Goal: Check status: Check status

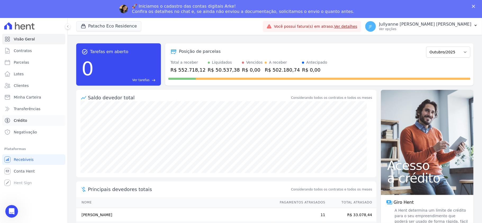
click at [26, 116] on link "Crédito" at bounding box center [33, 120] width 63 height 11
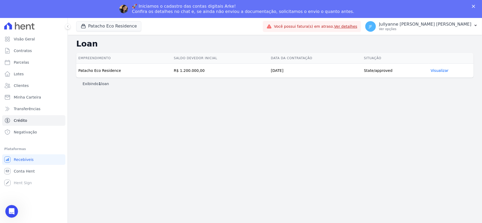
click at [442, 70] on link "Visualizar" at bounding box center [440, 71] width 18 height 4
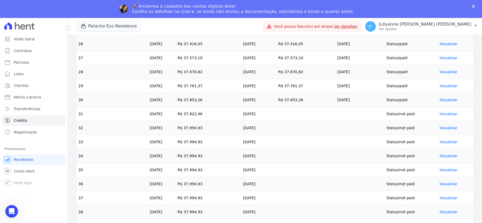
scroll to position [530, 0]
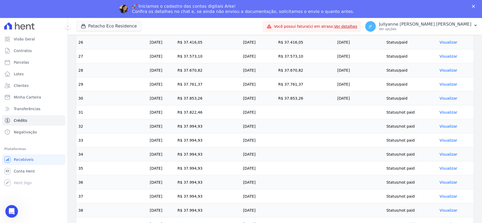
click at [446, 115] on link "Visualizar" at bounding box center [449, 112] width 18 height 4
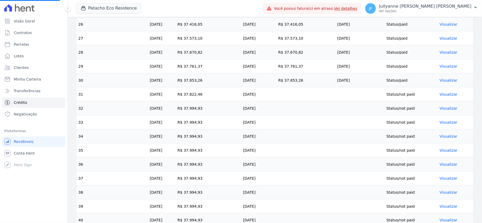
click at [444, 97] on link "Visualizar" at bounding box center [449, 94] width 18 height 4
click at [446, 97] on link "Visualizar" at bounding box center [449, 94] width 18 height 4
click at [445, 97] on link "Visualizar" at bounding box center [449, 94] width 18 height 4
click at [444, 97] on link "Visualizar" at bounding box center [449, 94] width 18 height 4
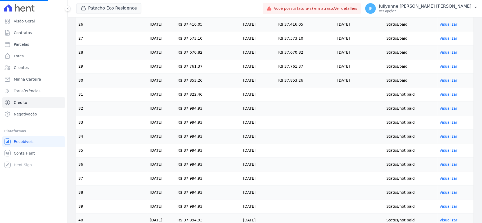
click at [444, 97] on link "Visualizar" at bounding box center [449, 94] width 18 height 4
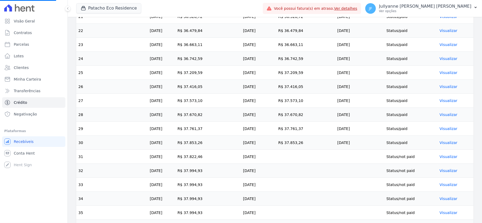
scroll to position [459, 0]
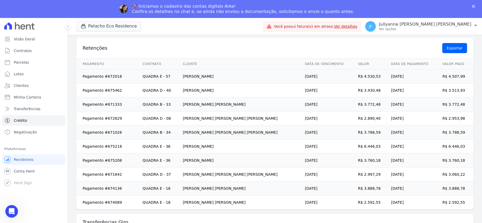
scroll to position [212, 0]
